Goal: Task Accomplishment & Management: Manage account settings

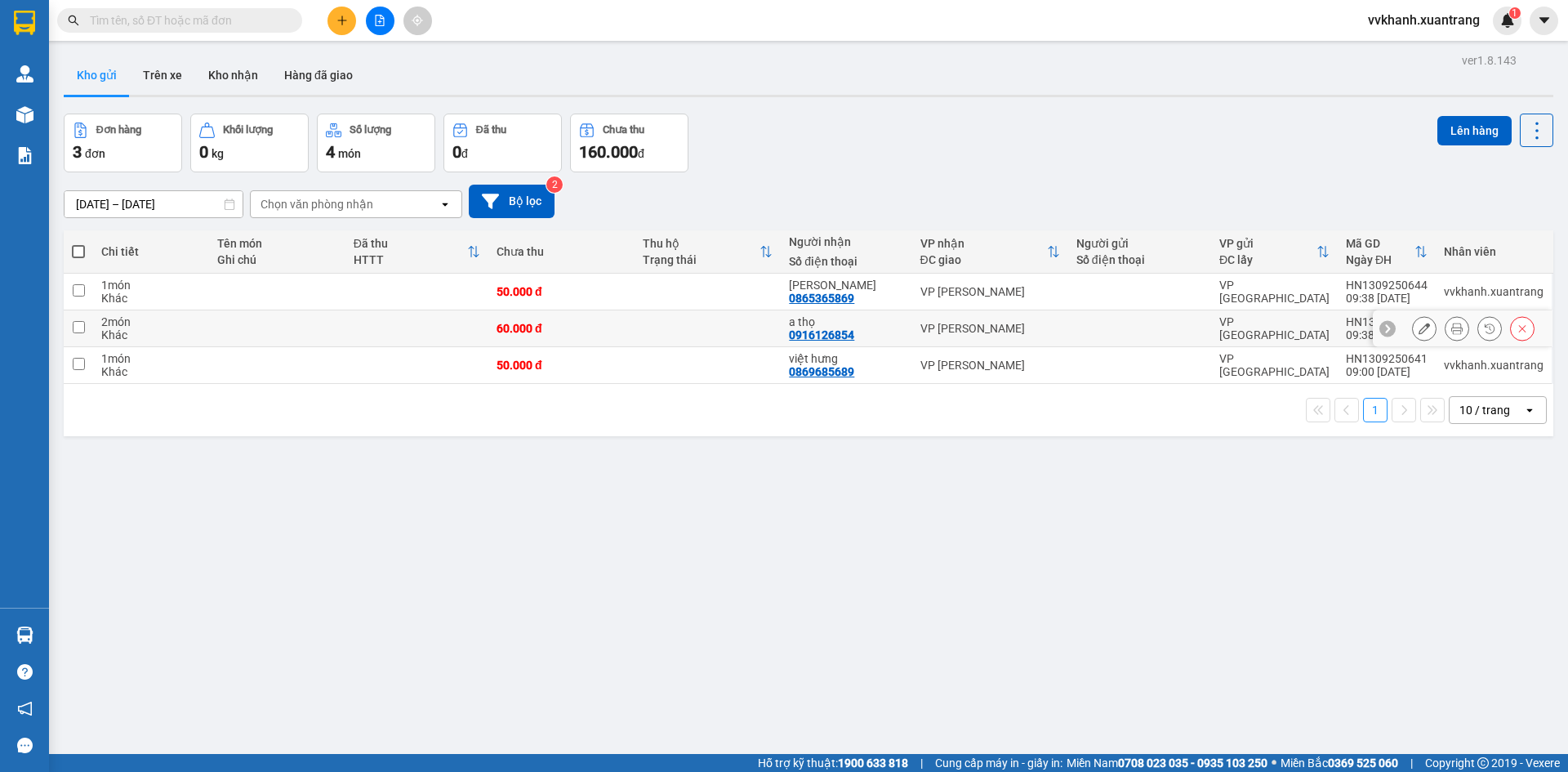
click at [1452, 332] on icon at bounding box center [1457, 328] width 12 height 12
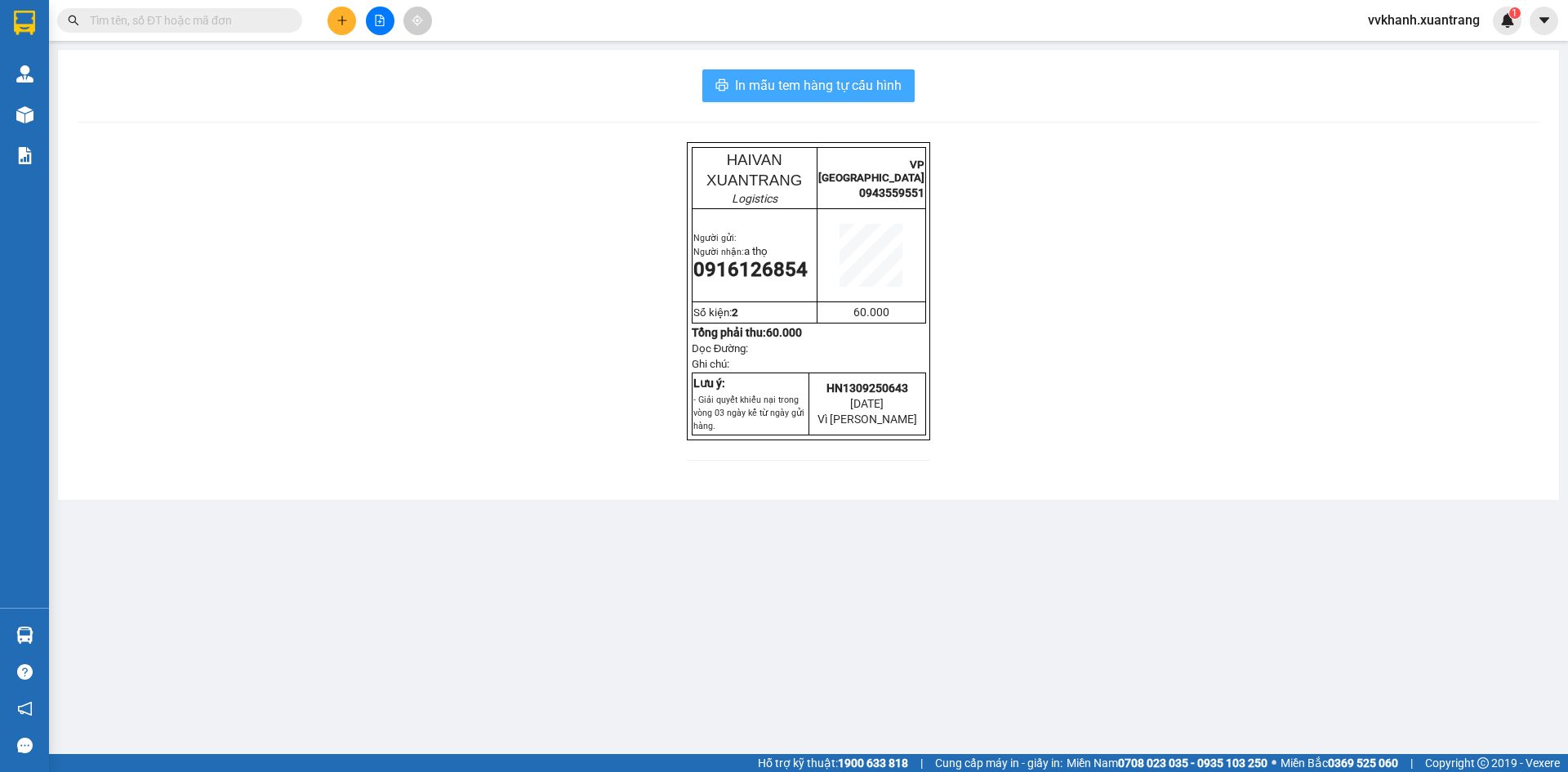
click at [871, 97] on button "In mẫu tem hàng tự cấu hình" at bounding box center [808, 86] width 212 height 33
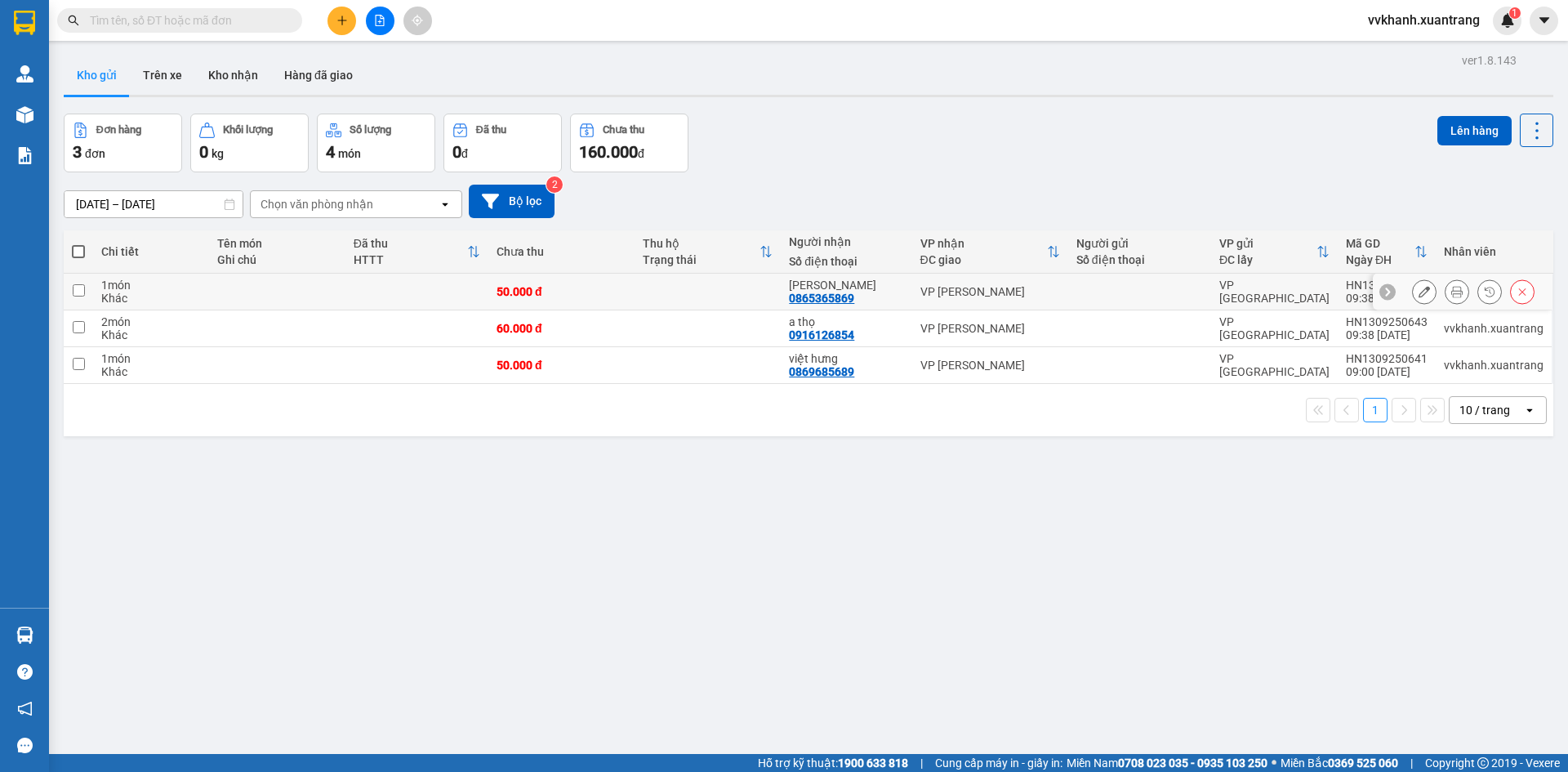
click at [1445, 288] on button at bounding box center [1456, 293] width 23 height 29
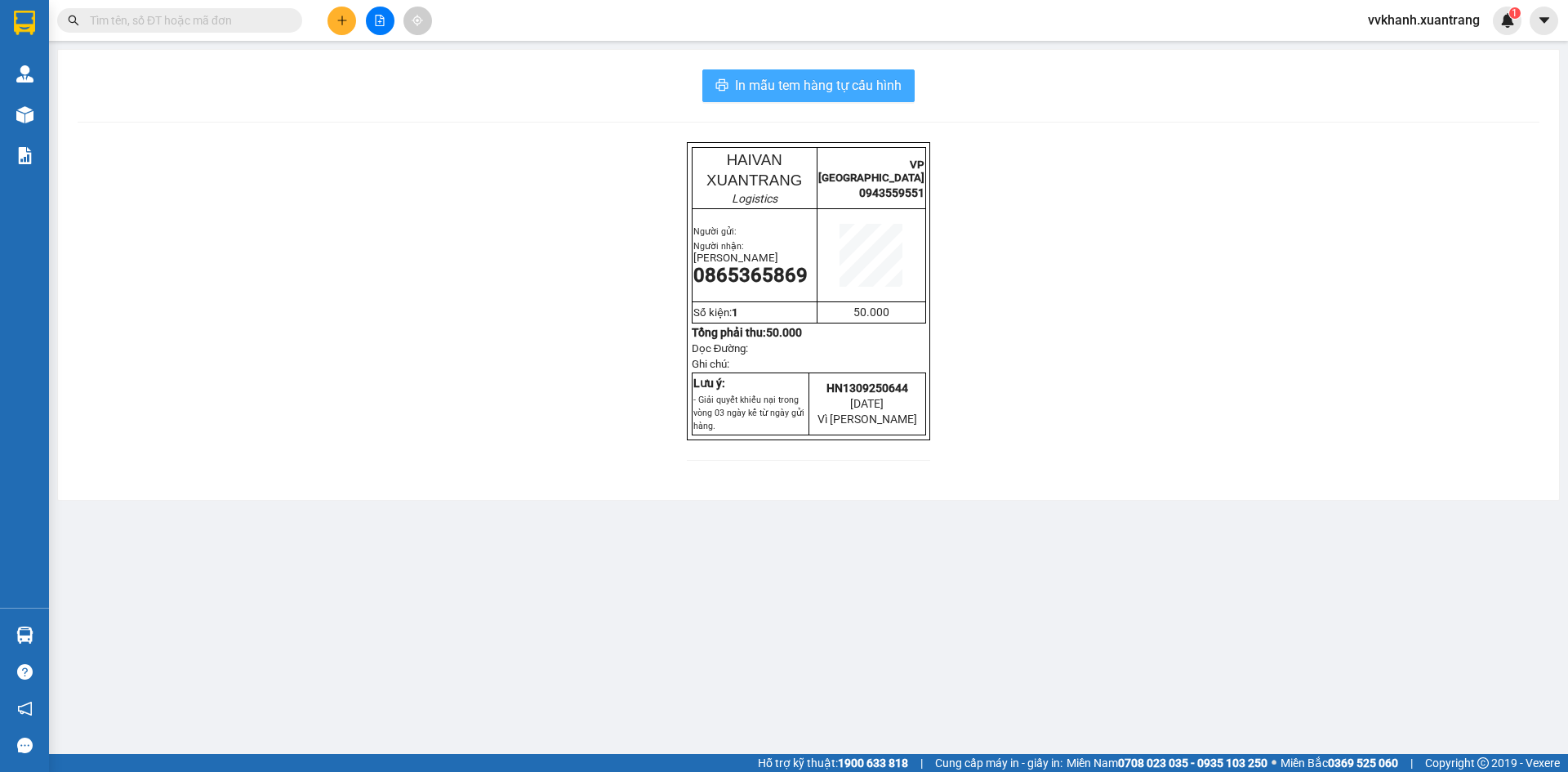
click at [854, 93] on span "In mẫu tem hàng tự cấu hình" at bounding box center [818, 85] width 167 height 21
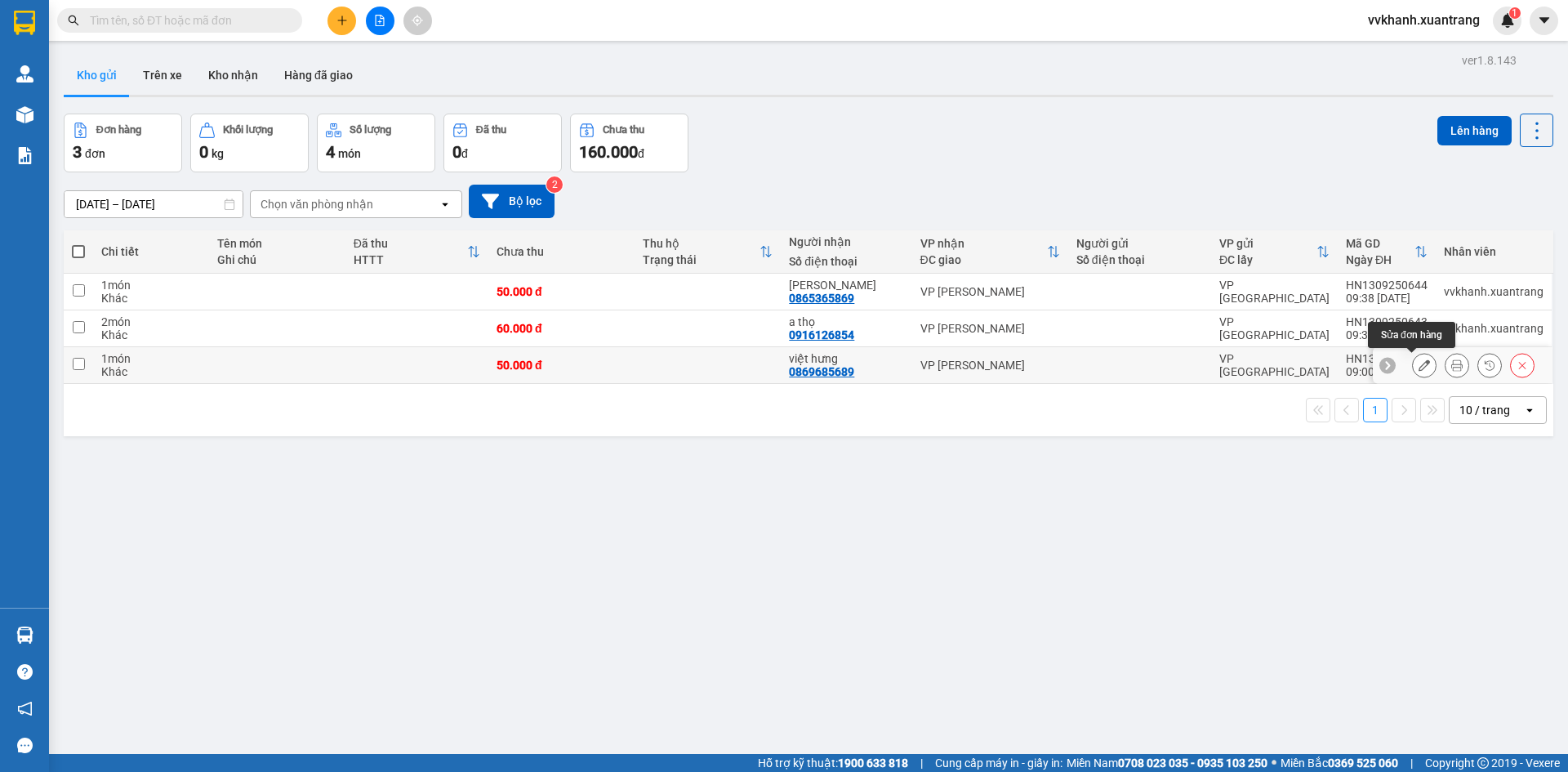
click at [1419, 359] on icon at bounding box center [1424, 365] width 12 height 12
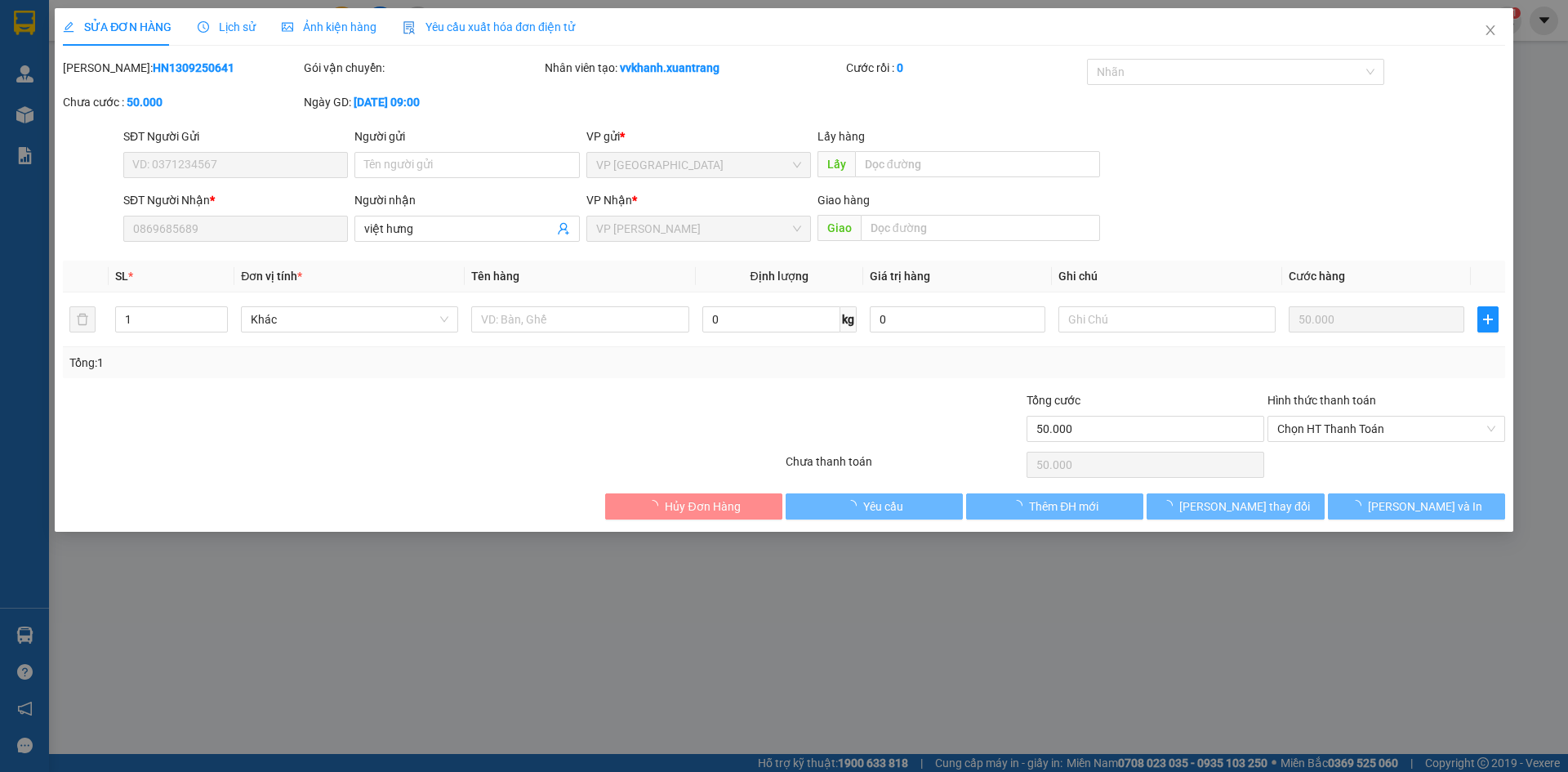
type input "0869685689"
type input "50.000"
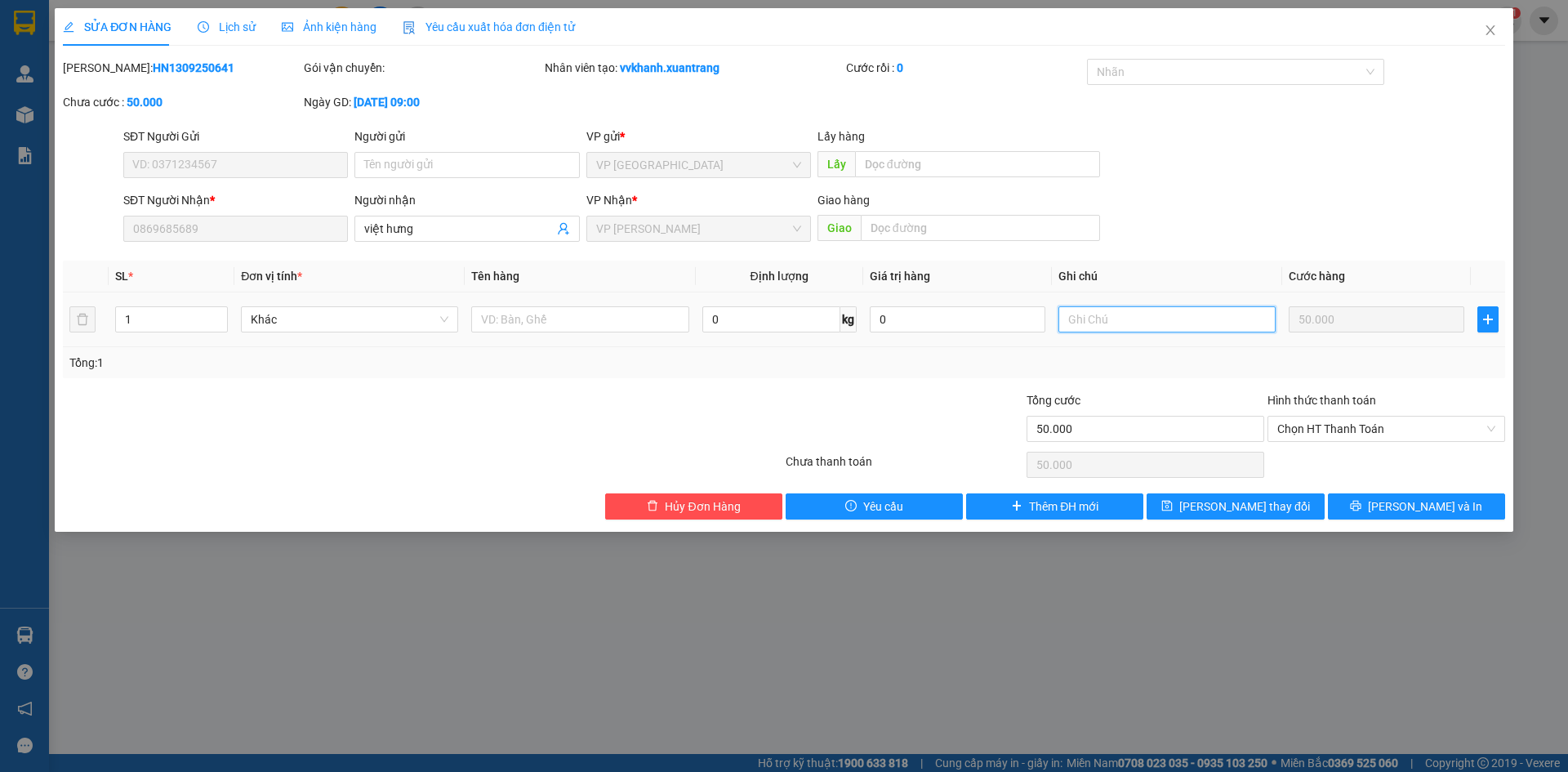
click at [1209, 321] on input "text" at bounding box center [1167, 319] width 218 height 26
type input "9h"
click at [1307, 518] on button "Lưu thay đổi" at bounding box center [1235, 506] width 177 height 26
